Goal: Transaction & Acquisition: Download file/media

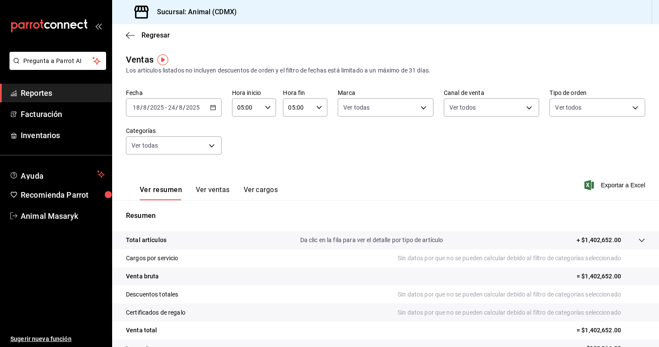
click at [211, 109] on icon "button" at bounding box center [213, 107] width 6 height 6
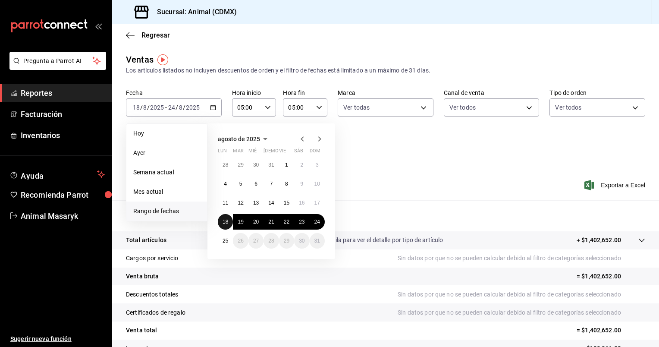
click at [226, 219] on abbr "18" at bounding box center [226, 222] width 6 height 6
click at [224, 238] on abbr "25" at bounding box center [226, 241] width 6 height 6
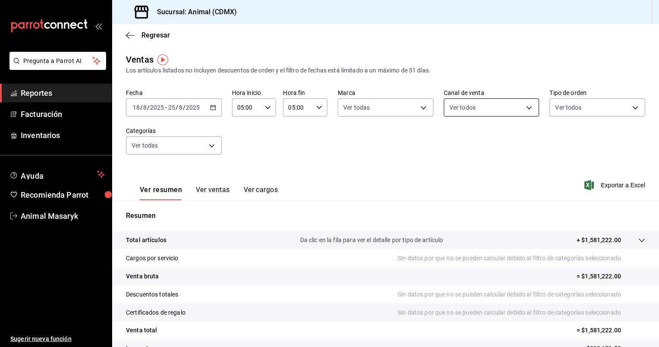
click at [525, 105] on body "Pregunta a Parrot AI Reportes Facturación Inventarios Ayuda Recomienda Parrot A…" at bounding box center [329, 173] width 659 height 347
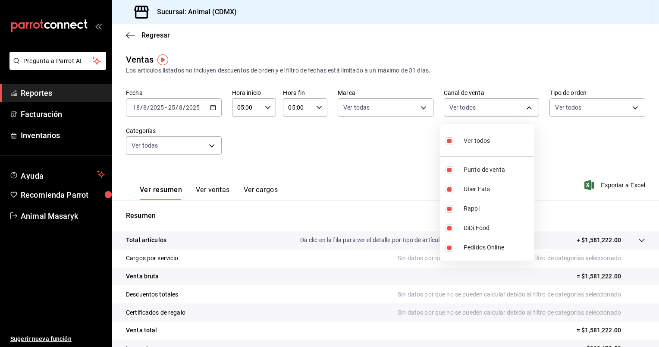
click at [627, 107] on div at bounding box center [329, 173] width 659 height 347
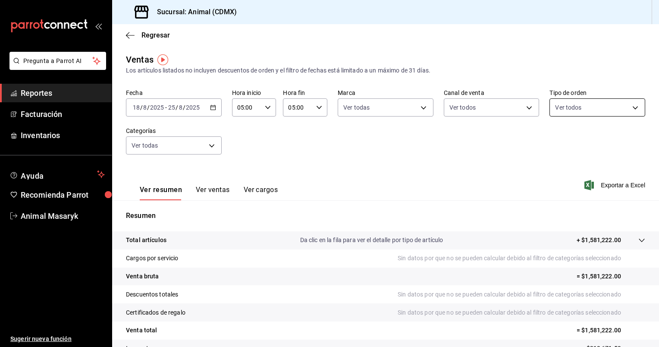
click at [630, 108] on body "Pregunta a Parrot AI Reportes Facturación Inventarios Ayuda Recomienda Parrot A…" at bounding box center [329, 173] width 659 height 347
click at [630, 108] on div at bounding box center [329, 173] width 659 height 347
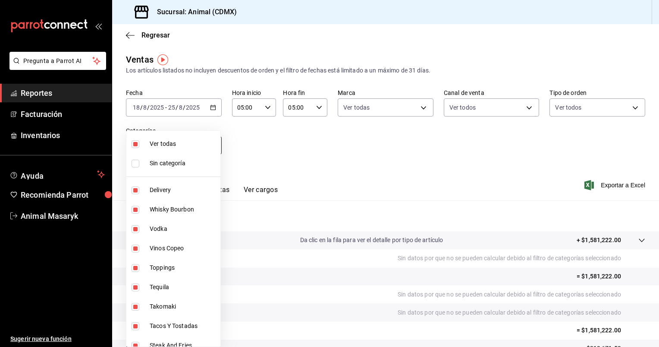
click at [214, 147] on body "Pregunta a Parrot AI Reportes Facturación Inventarios Ayuda Recomienda Parrot A…" at bounding box center [329, 173] width 659 height 347
click at [403, 161] on div at bounding box center [329, 173] width 659 height 347
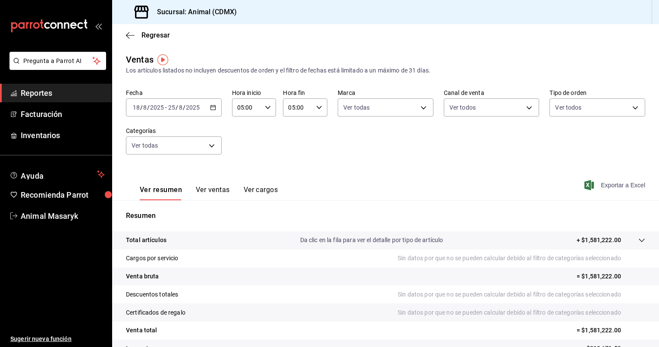
click at [608, 185] on span "Exportar a Excel" at bounding box center [616, 185] width 59 height 10
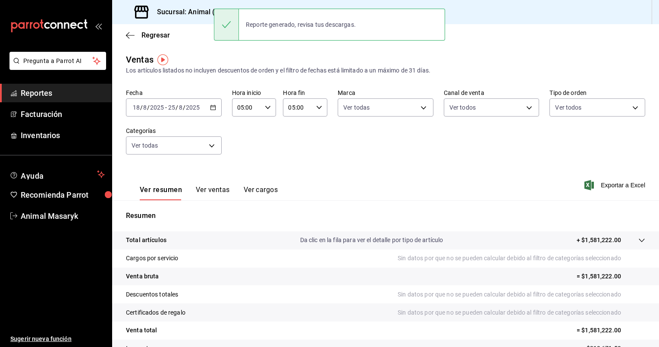
click at [505, 194] on div "Ver resumen Ver ventas Ver cargos Exportar a Excel" at bounding box center [385, 182] width 547 height 35
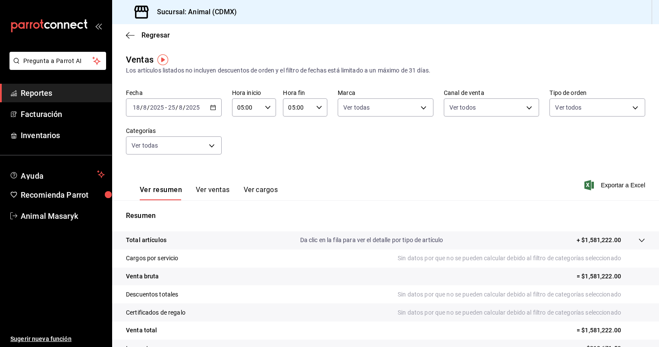
click at [208, 107] on div "[DATE] [DATE] - [DATE] [DATE]" at bounding box center [174, 107] width 96 height 18
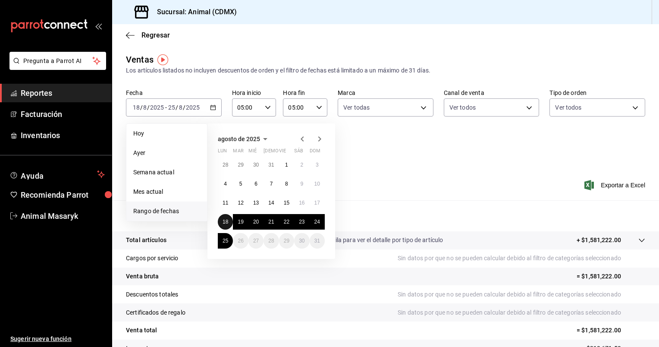
click at [223, 225] on button "18" at bounding box center [225, 222] width 15 height 16
click at [224, 237] on button "25" at bounding box center [225, 241] width 15 height 16
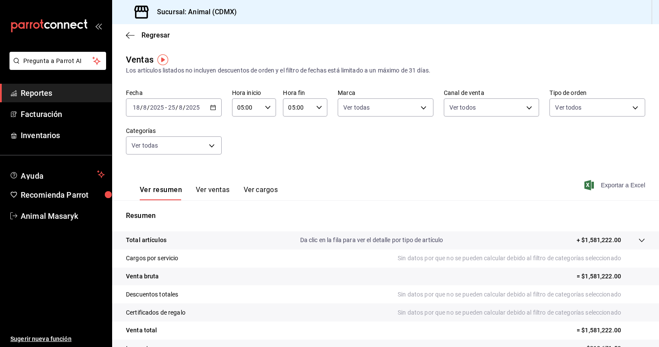
click at [606, 186] on span "Exportar a Excel" at bounding box center [616, 185] width 59 height 10
